Goal: Task Accomplishment & Management: Use online tool/utility

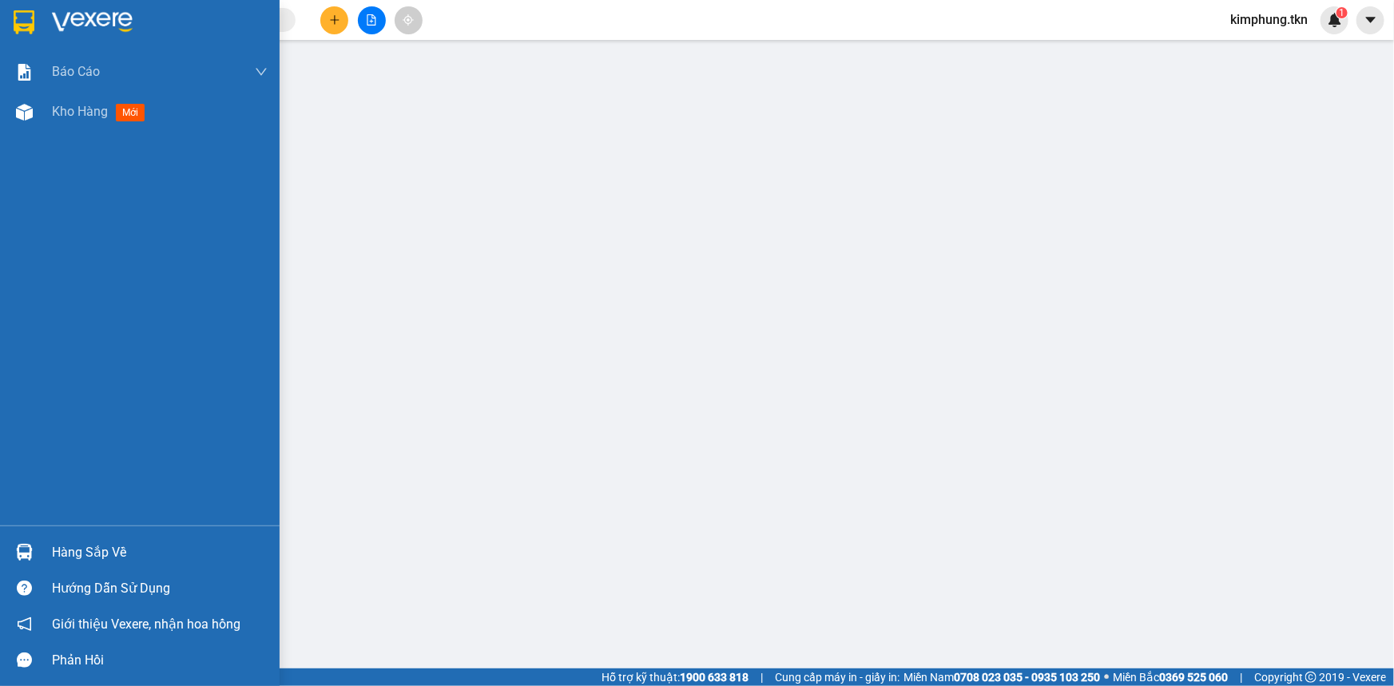
click at [63, 551] on div "Hàng sắp về" at bounding box center [160, 553] width 216 height 24
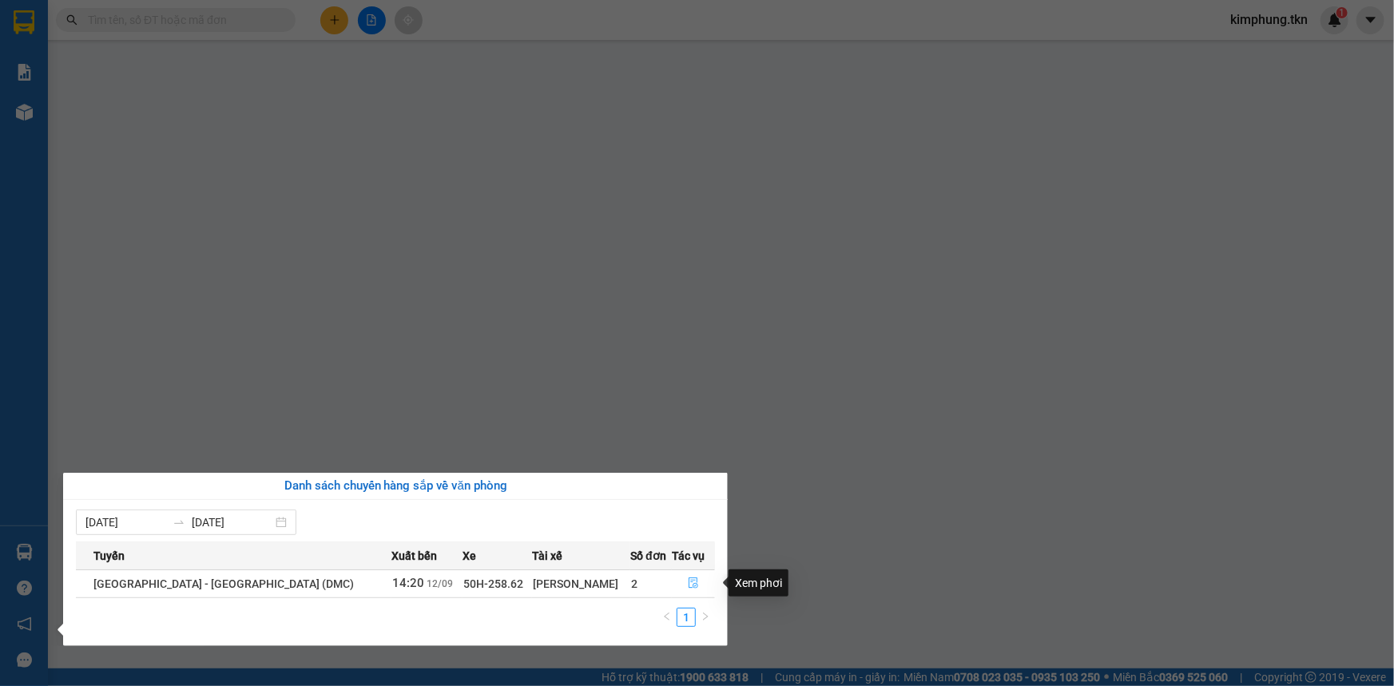
click at [688, 579] on icon "file-done" at bounding box center [693, 583] width 11 height 11
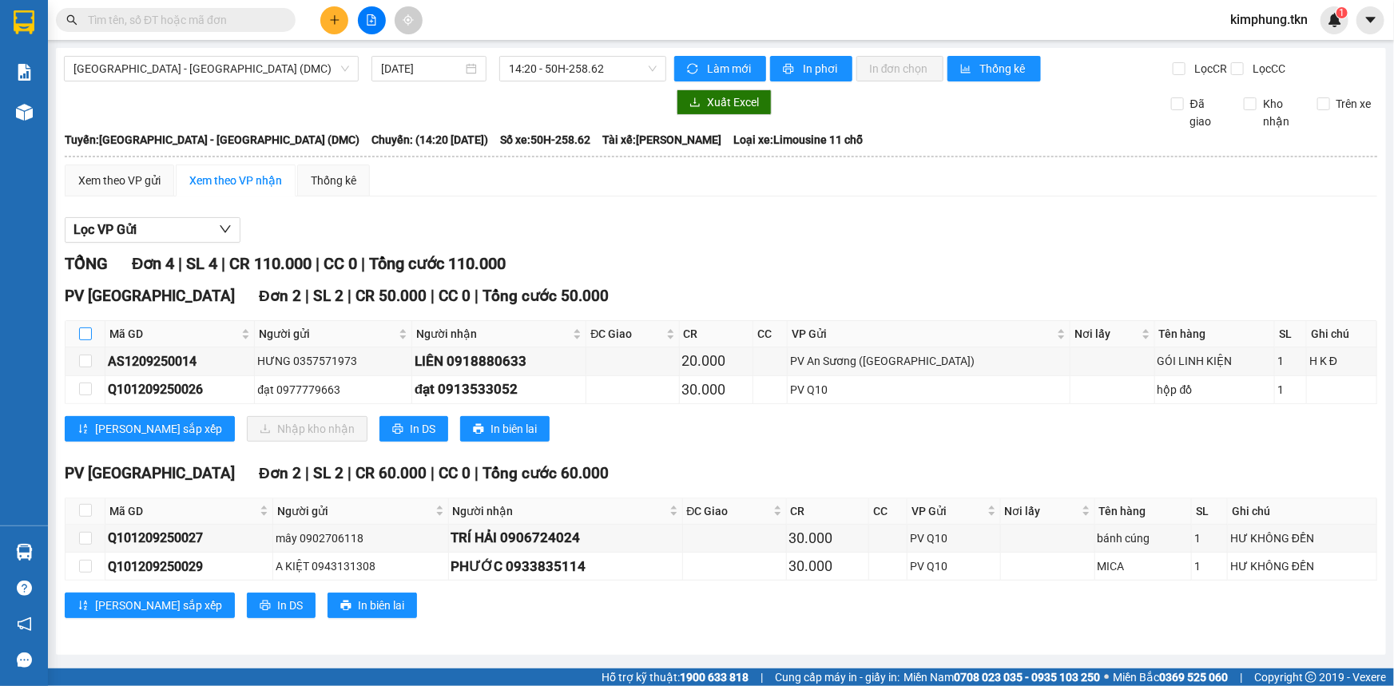
click at [81, 328] on input "checkbox" at bounding box center [85, 334] width 13 height 13
checkbox input "true"
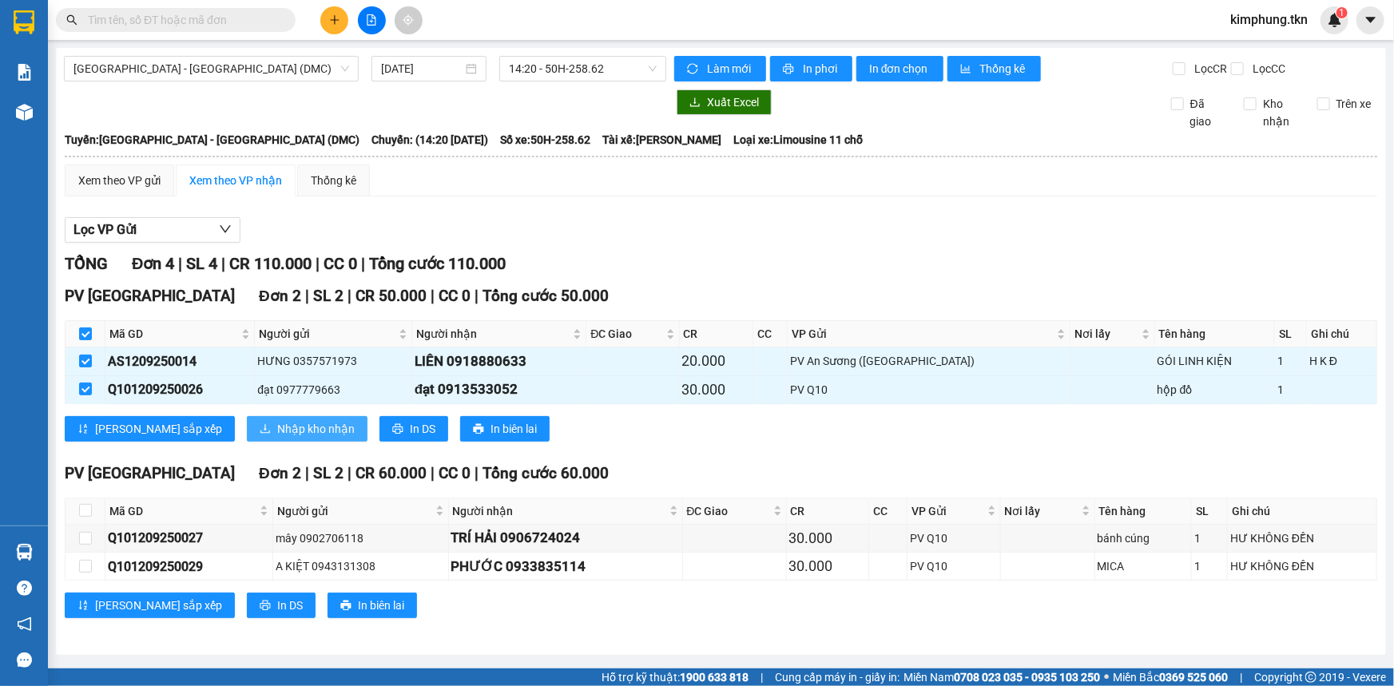
click at [277, 429] on span "Nhập kho nhận" at bounding box center [316, 429] width 78 height 18
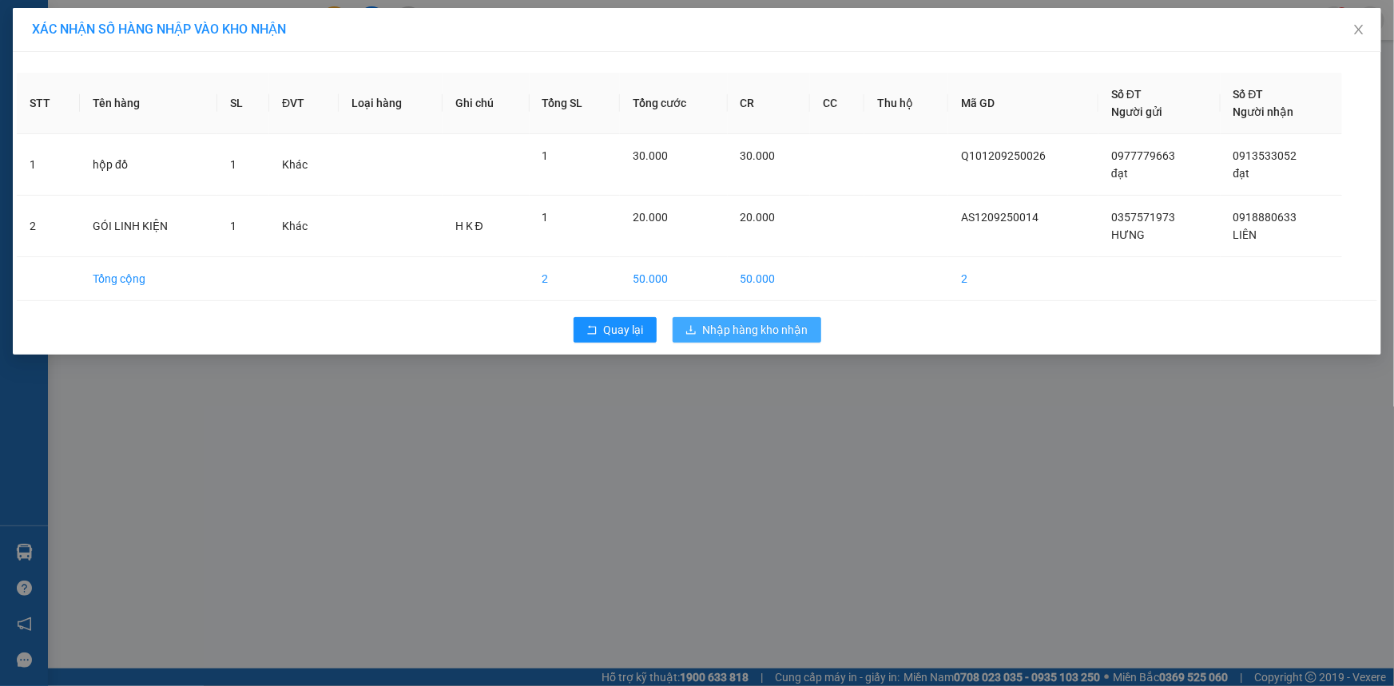
click at [729, 324] on span "Nhập hàng kho nhận" at bounding box center [755, 330] width 105 height 18
